Goal: Task Accomplishment & Management: Use online tool/utility

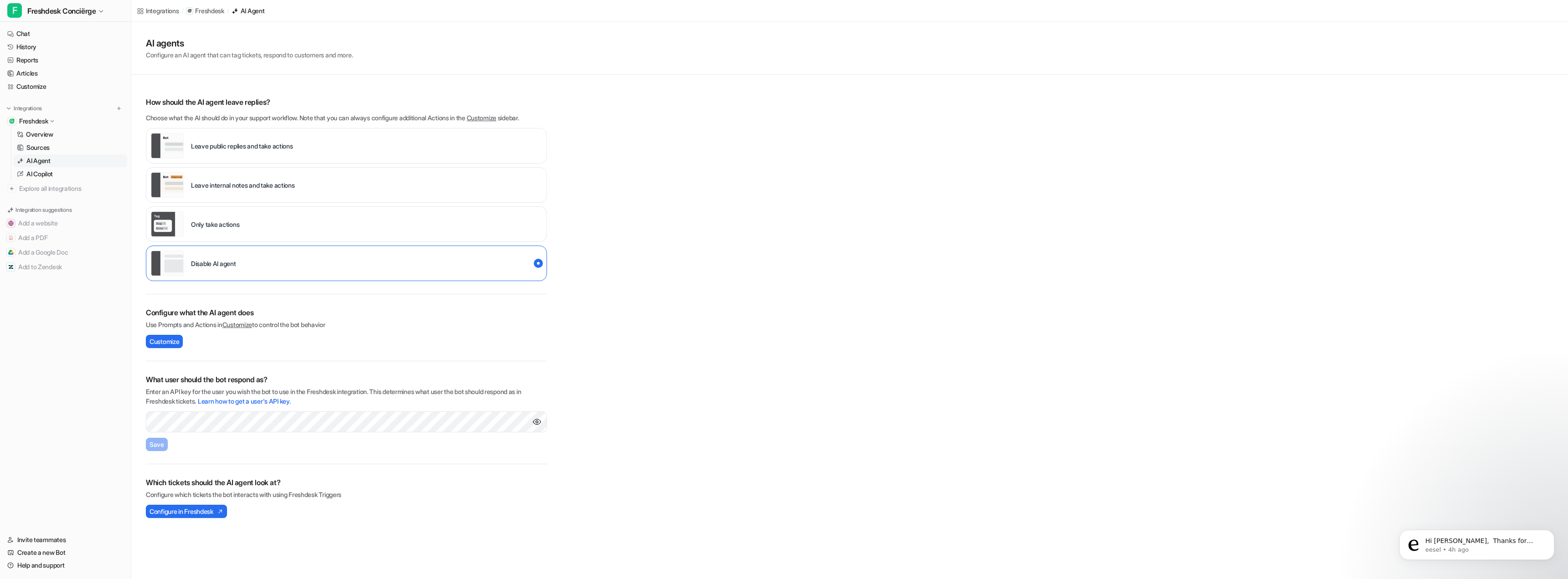
scroll to position [222, 0]
click at [1454, 549] on p "eesel • 4h ago" at bounding box center [1484, 550] width 117 height 8
click at [1481, 547] on p "eesel • 4h ago" at bounding box center [1484, 550] width 117 height 8
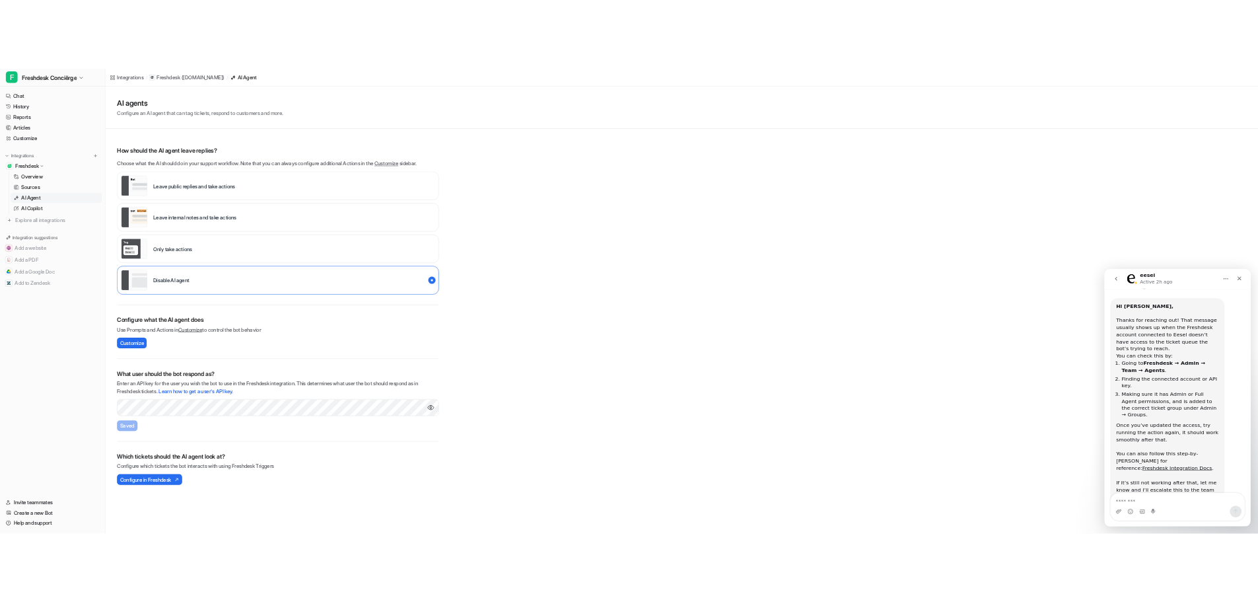
scroll to position [190, 0]
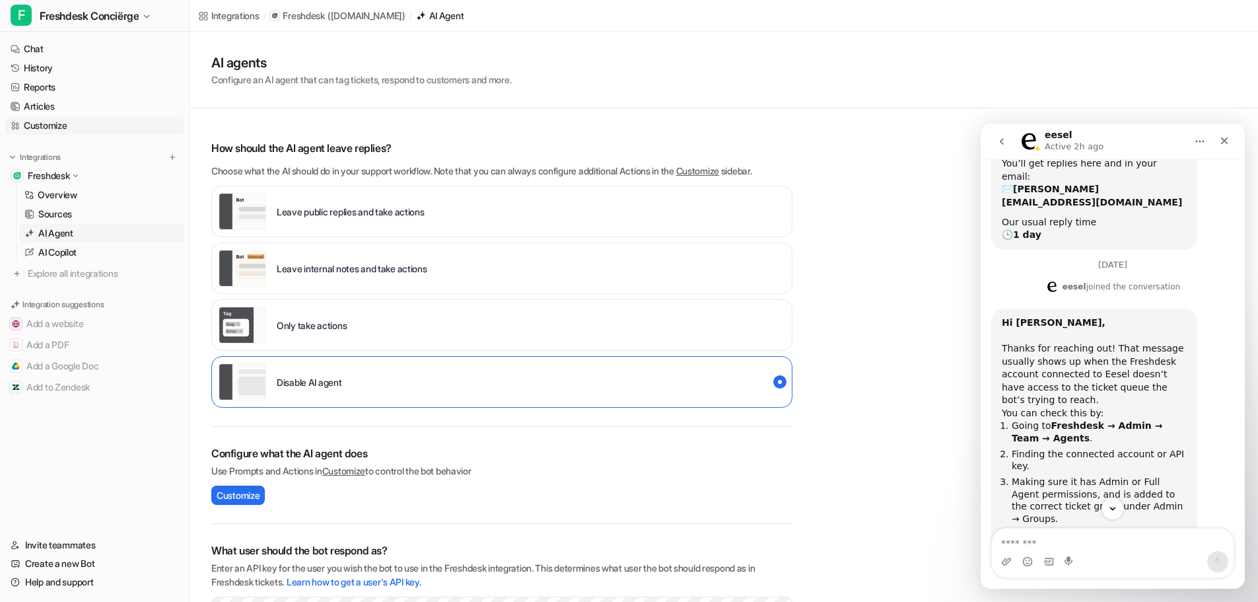
click at [57, 129] on link "Customize" at bounding box center [94, 125] width 179 height 18
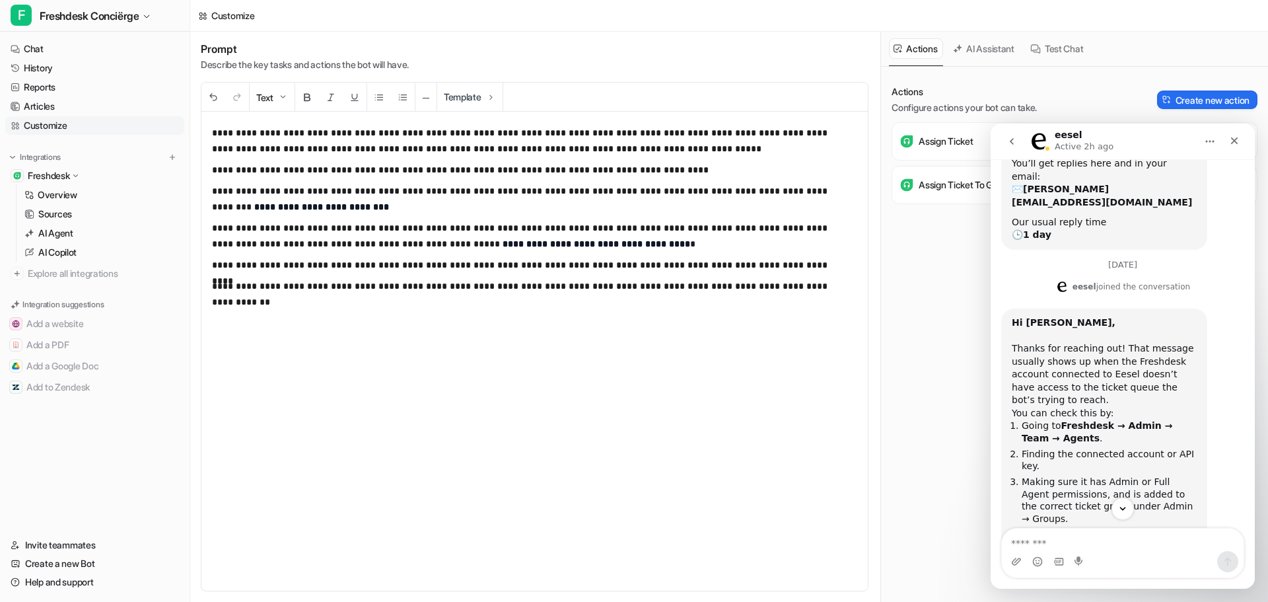
click at [258, 241] on p "**********" at bounding box center [529, 236] width 635 height 32
click at [688, 241] on p "**********" at bounding box center [529, 236] width 635 height 32
click at [72, 196] on p "Overview" at bounding box center [58, 194] width 40 height 13
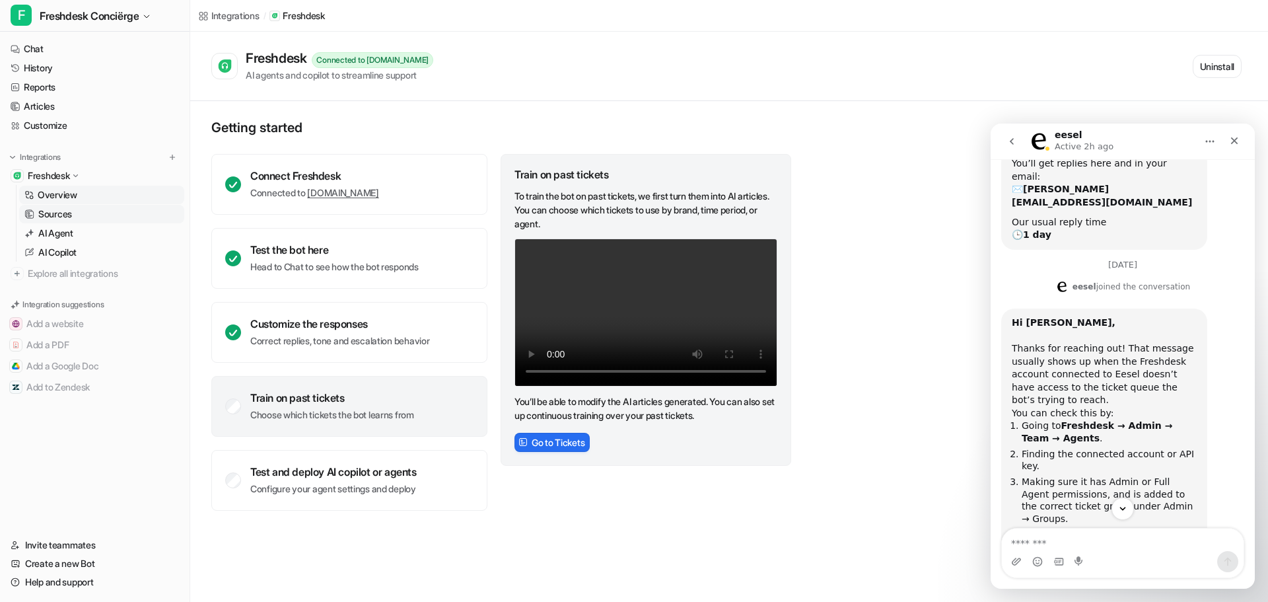
click at [71, 211] on p "Sources" at bounding box center [55, 213] width 34 height 13
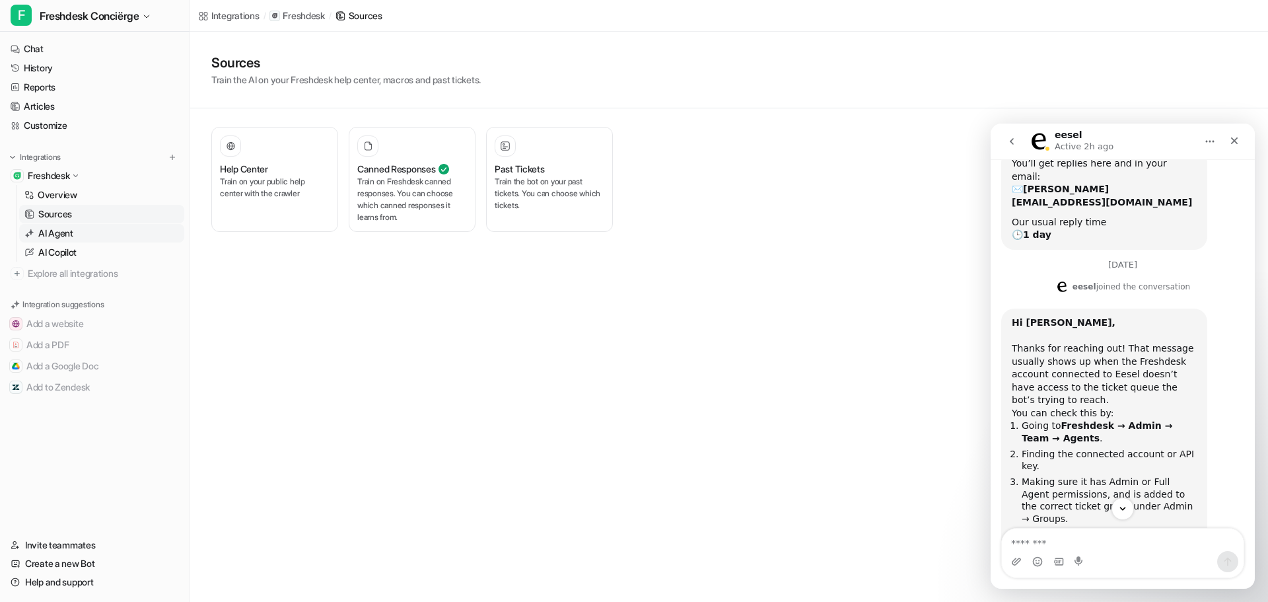
click at [65, 232] on p "AI Agent" at bounding box center [55, 233] width 35 height 13
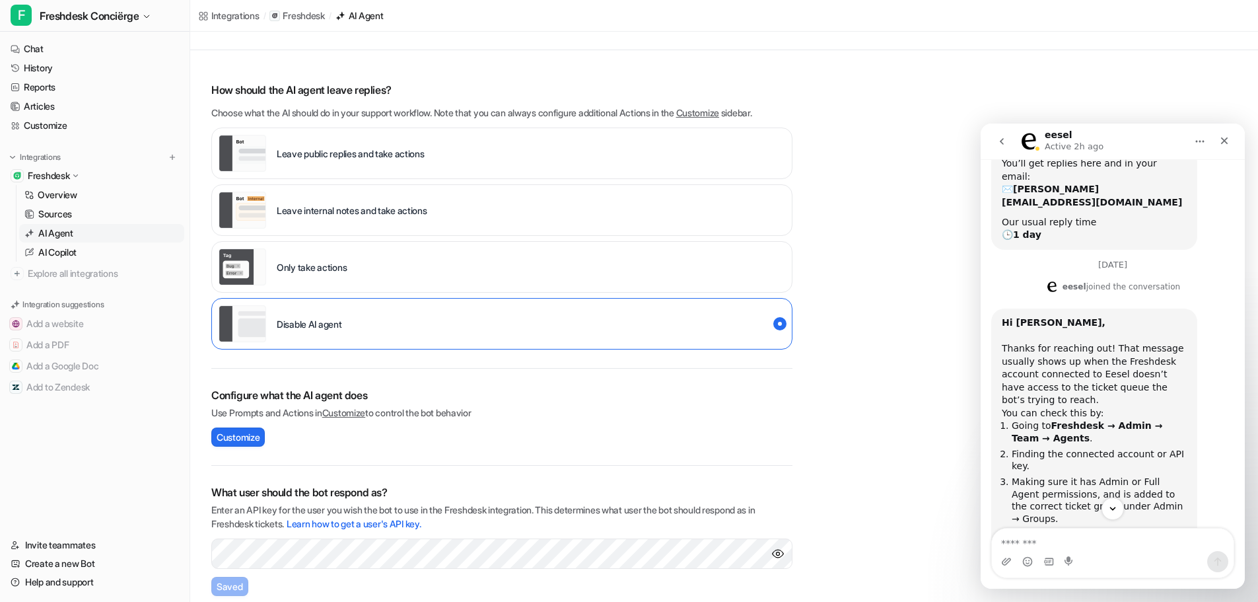
scroll to position [168, 0]
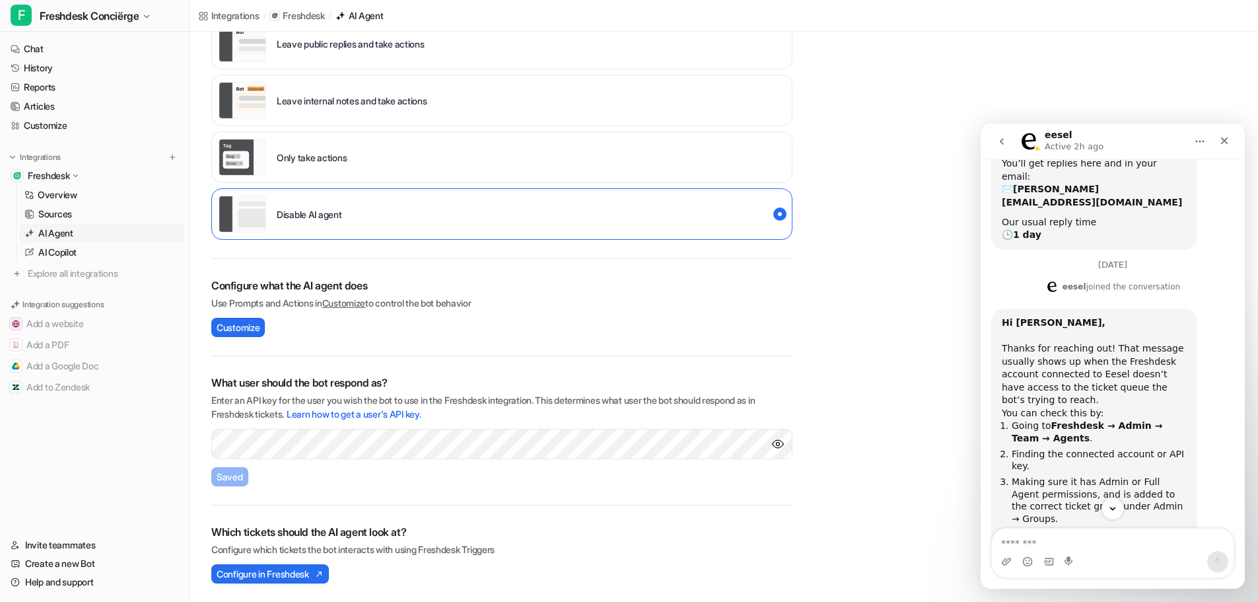
click at [52, 177] on p "Freshdesk" at bounding box center [49, 175] width 42 height 13
click at [60, 197] on p "Overview" at bounding box center [58, 194] width 40 height 13
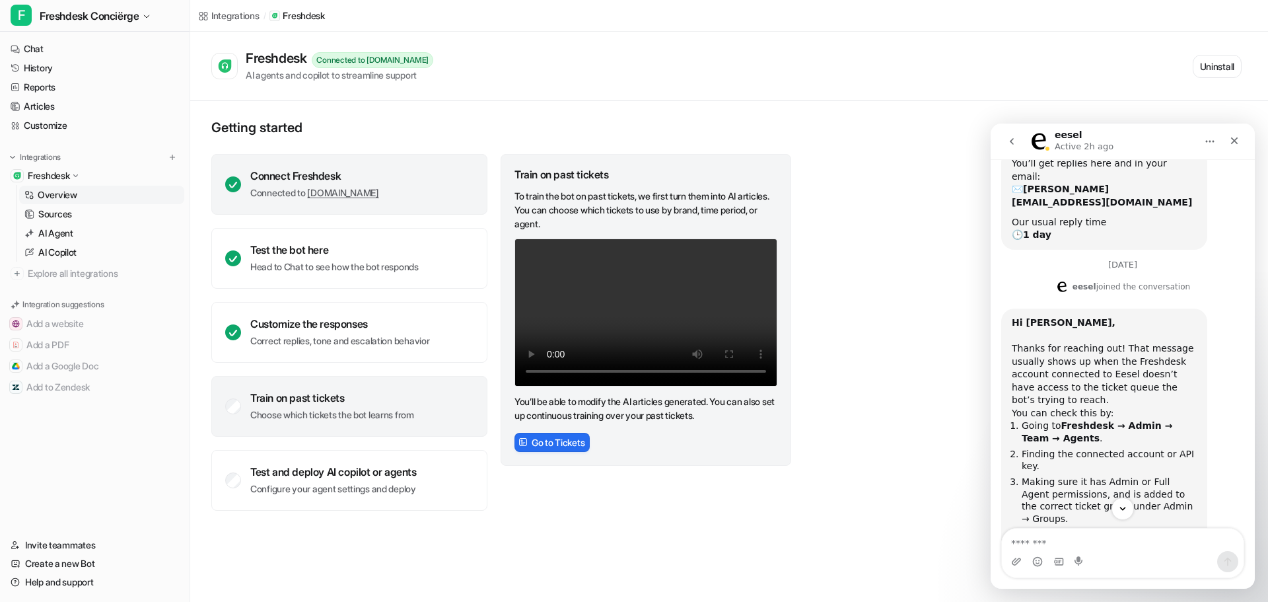
click at [264, 170] on div "Connect Freshdesk" at bounding box center [314, 175] width 129 height 13
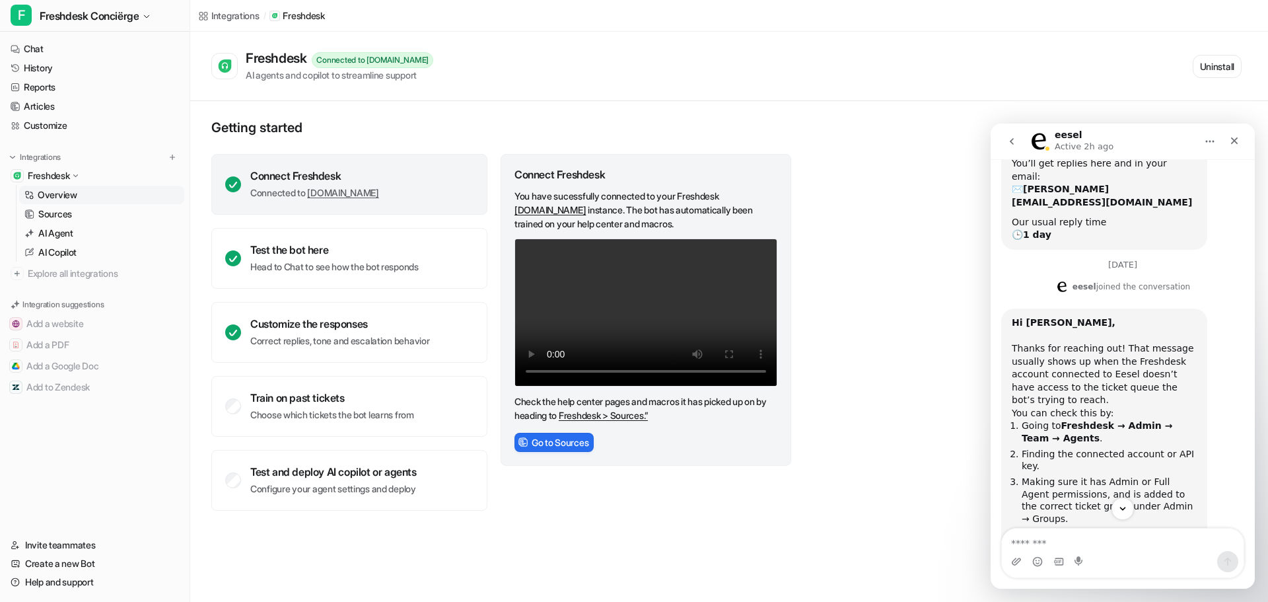
click at [604, 565] on div "Integrations / Freshdesk Freshdesk Connected to [DOMAIN_NAME] AI agents and cop…" at bounding box center [634, 301] width 1268 height 602
click at [1102, 419] on li "Going to Freshdesk → Admin → Team → Agents ." at bounding box center [1109, 431] width 175 height 24
click at [280, 176] on div "Connect Freshdesk" at bounding box center [314, 175] width 129 height 13
click at [563, 212] on link "[DOMAIN_NAME]" at bounding box center [550, 209] width 71 height 11
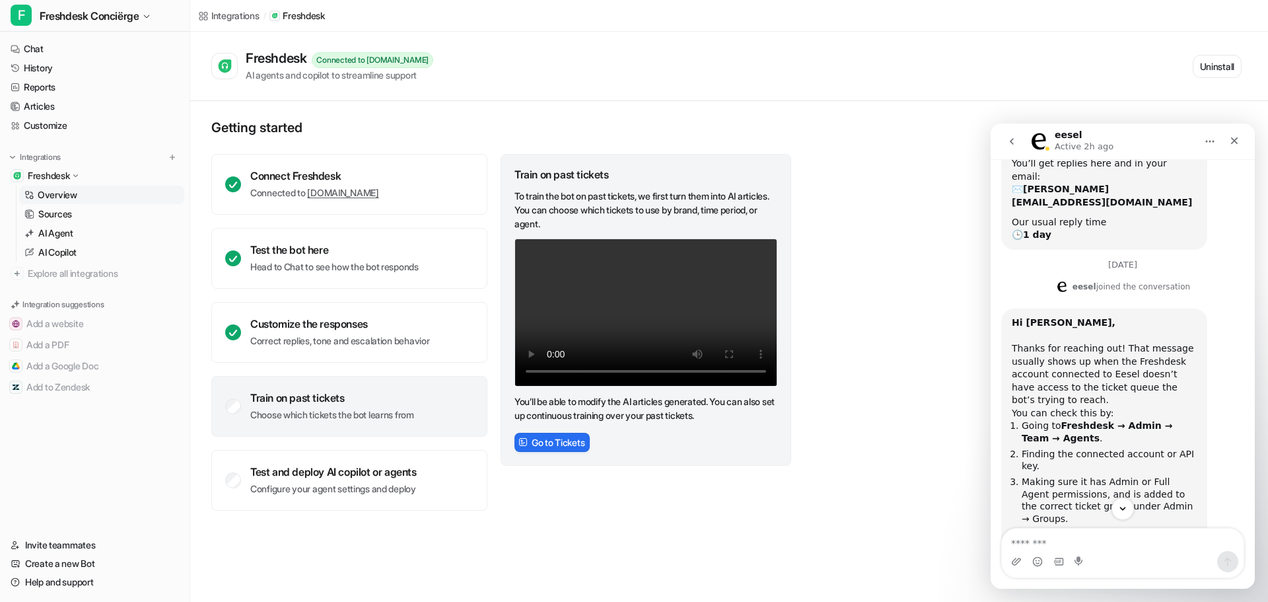
click at [1179, 476] on li "Making sure it has Admin or Full Agent permissions, and is added to the correct…" at bounding box center [1109, 500] width 175 height 49
click at [1181, 476] on li "Making sure it has Admin or Full Agent permissions, and is added to the correct…" at bounding box center [1109, 500] width 175 height 49
drag, startPoint x: 1181, startPoint y: 456, endPoint x: 1132, endPoint y: 428, distance: 56.5
click at [1132, 476] on li "Making sure it has Admin or Full Agent permissions, and is added to the correct…" at bounding box center [1109, 500] width 175 height 49
click at [1106, 407] on div "You can check this by:" at bounding box center [1104, 413] width 185 height 13
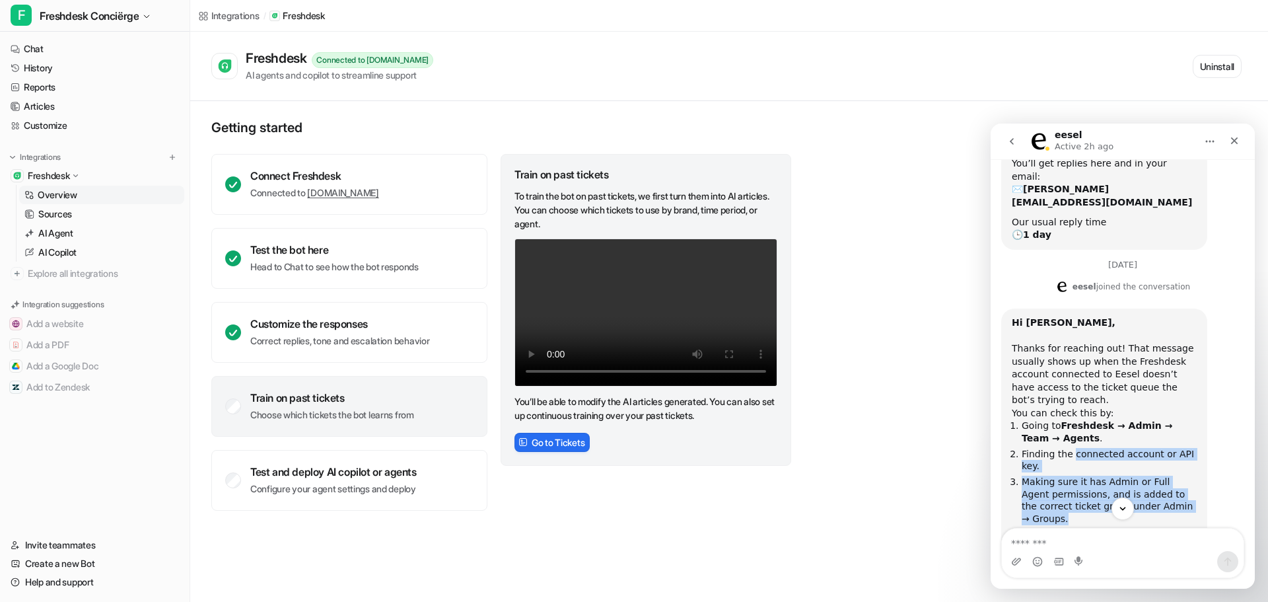
drag, startPoint x: 1069, startPoint y: 407, endPoint x: 1182, endPoint y: 458, distance: 124.1
click at [1182, 458] on ol "Going to Freshdesk → Admin → Team → Agents . Finding the connected account or A…" at bounding box center [1104, 471] width 185 height 105
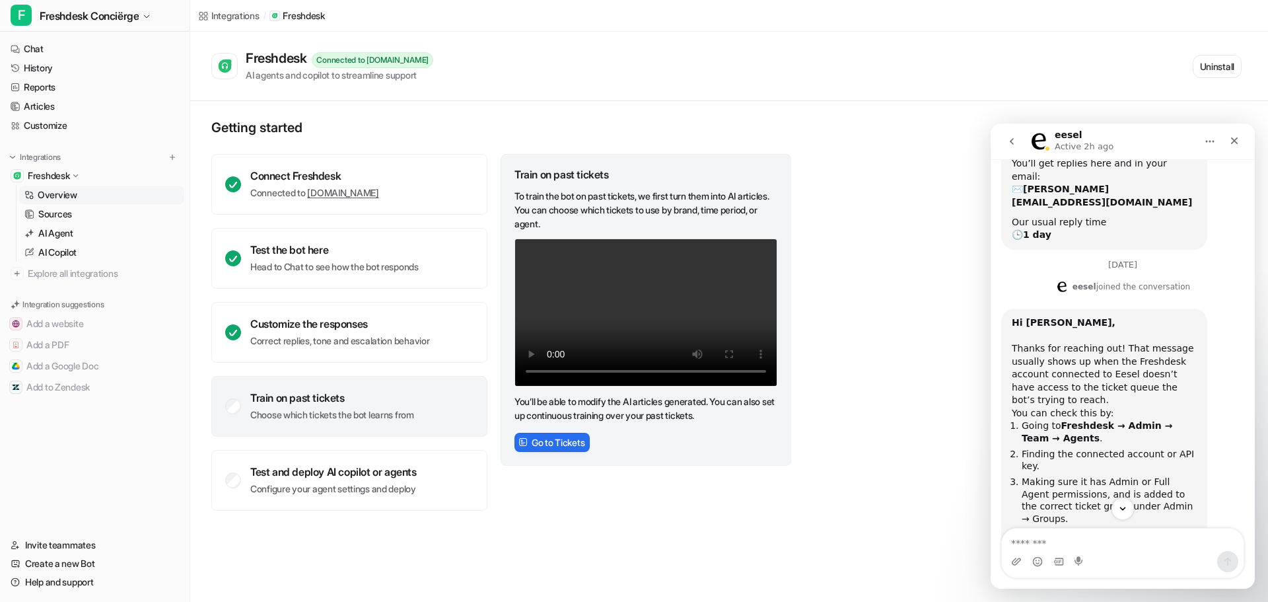
click at [1093, 420] on b "Freshdesk → Admin → Team → Agents" at bounding box center [1097, 431] width 151 height 23
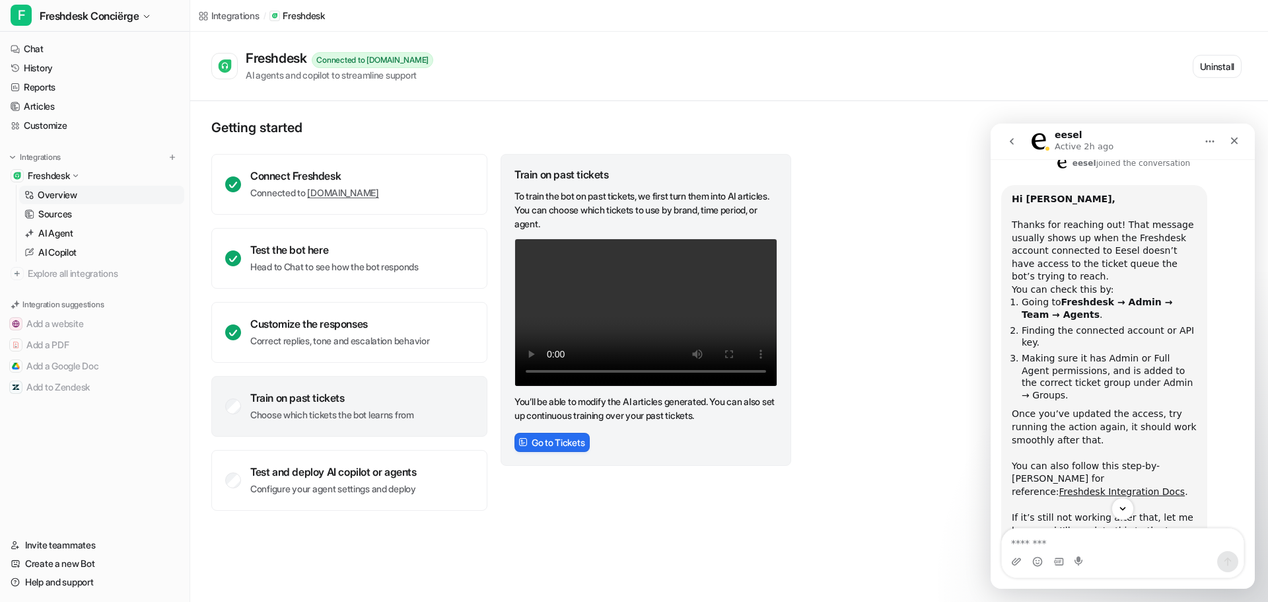
scroll to position [322, 0]
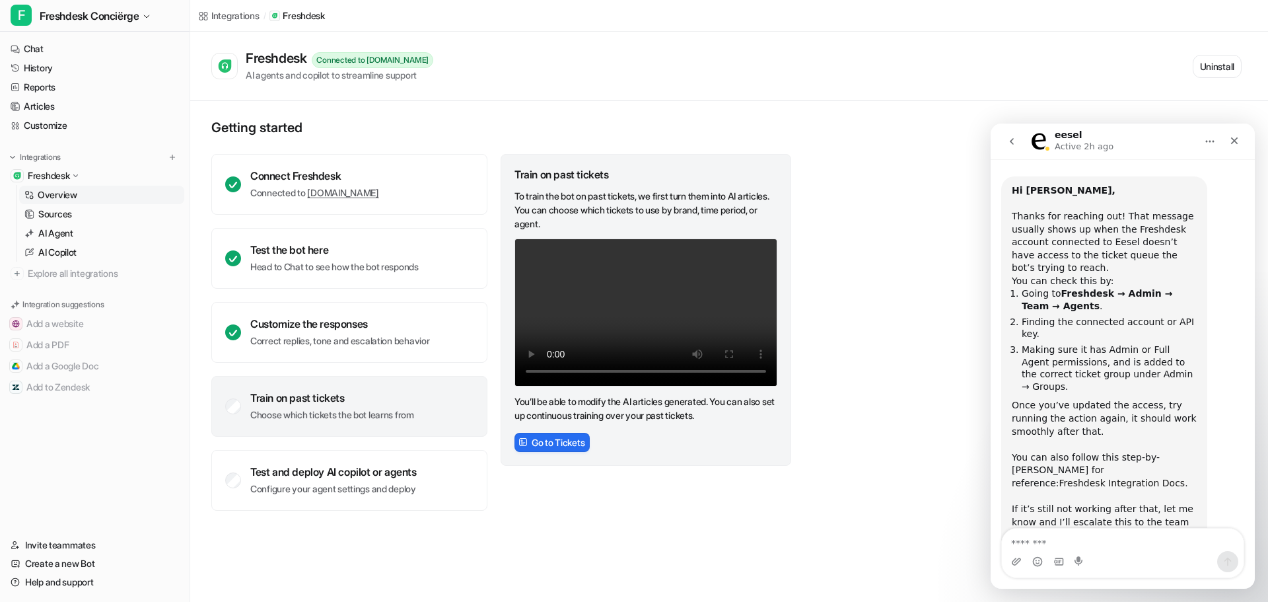
click at [1109, 478] on link "Freshdesk Integration Docs" at bounding box center [1122, 483] width 126 height 11
